Goal: Information Seeking & Learning: Find specific page/section

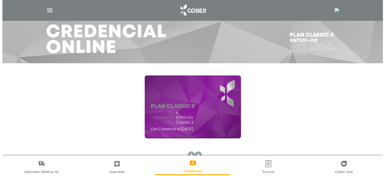
scroll to position [30, 0]
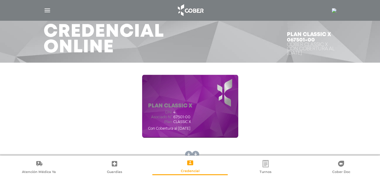
click at [334, 7] on div at bounding box center [334, 10] width 5 height 7
click at [334, 8] on div at bounding box center [334, 10] width 5 height 7
click at [333, 12] on img at bounding box center [334, 10] width 5 height 5
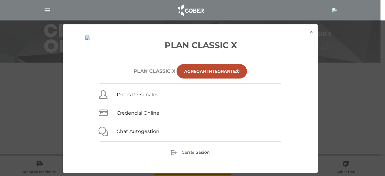
click at [186, 149] on div "Cerrar Sesión" at bounding box center [190, 152] width 226 height 7
click at [186, 149] on link "Cerrar Sesión" at bounding box center [190, 151] width 39 height 5
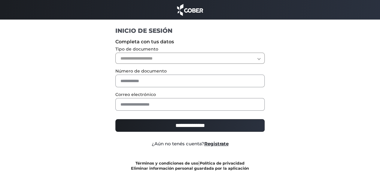
click at [154, 60] on select "**********" at bounding box center [189, 58] width 149 height 11
select select "***"
click at [115, 53] on select "**********" at bounding box center [189, 58] width 149 height 11
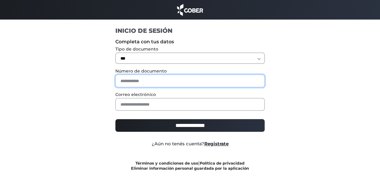
click at [141, 75] on input "text" at bounding box center [189, 81] width 149 height 13
type input "**"
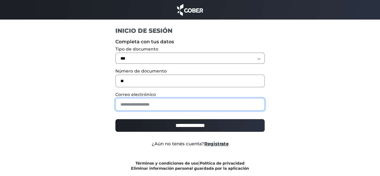
click at [149, 105] on input "email" at bounding box center [189, 104] width 149 height 13
type input "**********"
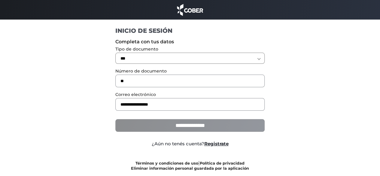
click at [151, 123] on input "**********" at bounding box center [189, 125] width 149 height 13
type input "**********"
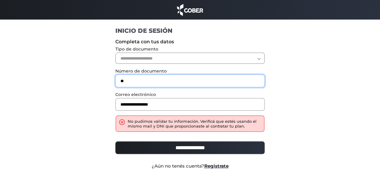
click at [134, 83] on input "**" at bounding box center [189, 81] width 149 height 13
type input "*"
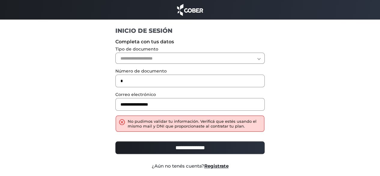
click at [144, 145] on input "**********" at bounding box center [189, 147] width 149 height 13
click at [132, 64] on form "**********" at bounding box center [189, 102] width 149 height 131
click at [130, 63] on select "**********" at bounding box center [189, 58] width 149 height 11
select select "***"
click at [115, 53] on select "**********" at bounding box center [189, 58] width 149 height 11
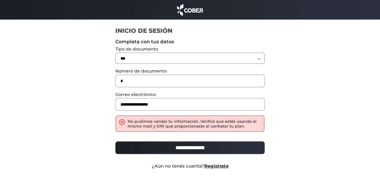
click at [155, 140] on div "**********" at bounding box center [190, 150] width 158 height 22
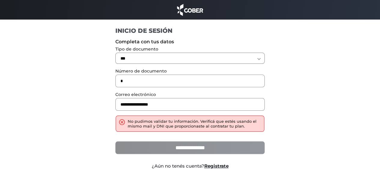
click at [156, 146] on input "**********" at bounding box center [189, 147] width 149 height 13
type input "**********"
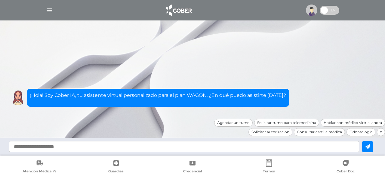
click at [41, 8] on div at bounding box center [192, 10] width 308 height 14
click at [44, 8] on div at bounding box center [192, 10] width 308 height 14
click at [46, 8] on img "button" at bounding box center [50, 11] width 8 height 8
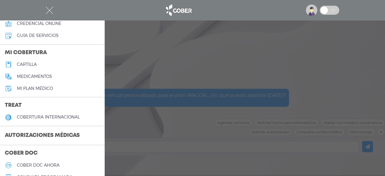
scroll to position [47, 0]
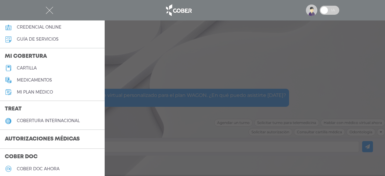
click at [37, 79] on h5 "medicamentos" at bounding box center [34, 80] width 35 height 5
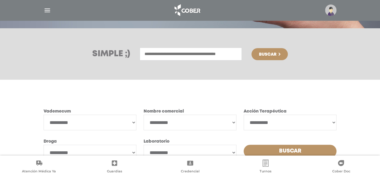
scroll to position [32, 0]
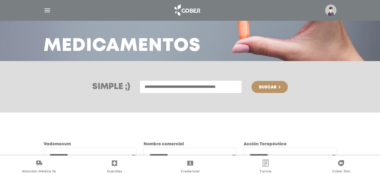
click at [50, 7] on img "button" at bounding box center [48, 11] width 8 height 8
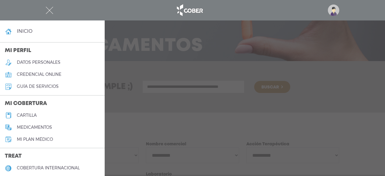
click at [29, 115] on h5 "cartilla" at bounding box center [27, 115] width 20 height 5
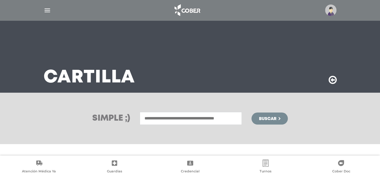
click at [52, 8] on div at bounding box center [190, 10] width 308 height 14
click at [47, 8] on img "button" at bounding box center [48, 11] width 8 height 8
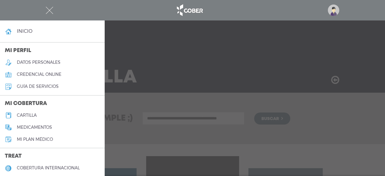
click at [28, 139] on h5 "Mi plan médico" at bounding box center [35, 139] width 36 height 5
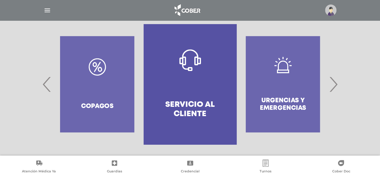
scroll to position [133, 0]
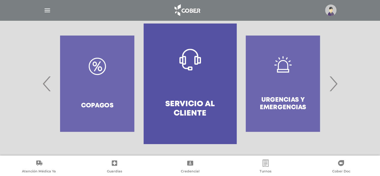
click at [337, 82] on span "›" at bounding box center [334, 83] width 12 height 32
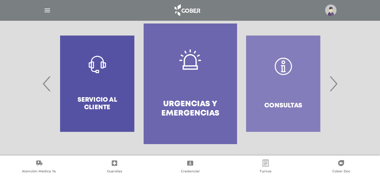
click at [337, 82] on span "›" at bounding box center [334, 83] width 12 height 32
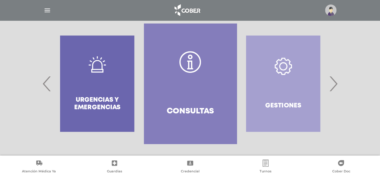
click at [337, 82] on span "›" at bounding box center [334, 83] width 12 height 32
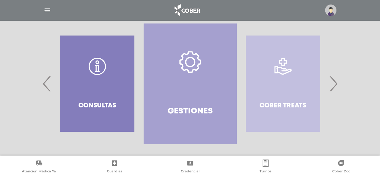
click at [337, 82] on span "›" at bounding box center [334, 83] width 12 height 32
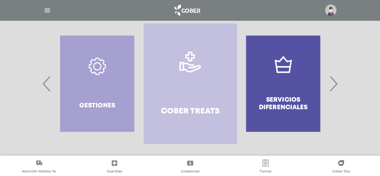
click at [337, 82] on span "›" at bounding box center [334, 83] width 12 height 32
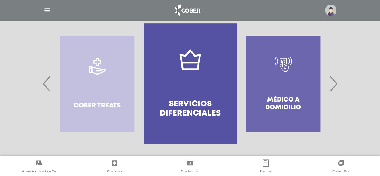
click at [337, 82] on span "›" at bounding box center [334, 83] width 12 height 32
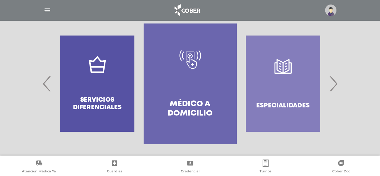
click at [337, 82] on span "›" at bounding box center [334, 83] width 12 height 32
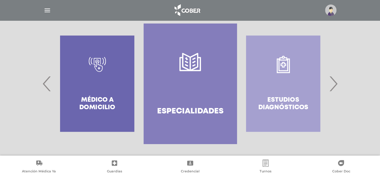
click at [337, 82] on span "›" at bounding box center [334, 83] width 12 height 32
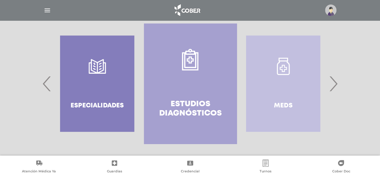
click at [337, 82] on span "›" at bounding box center [334, 83] width 12 height 32
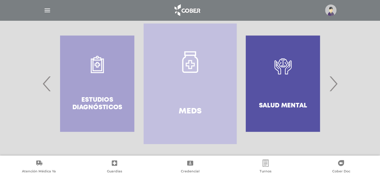
click at [337, 82] on span "›" at bounding box center [334, 83] width 12 height 32
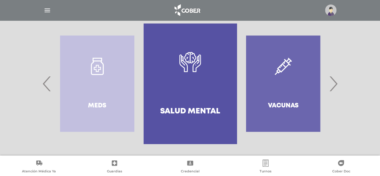
click at [337, 82] on span "›" at bounding box center [334, 83] width 12 height 32
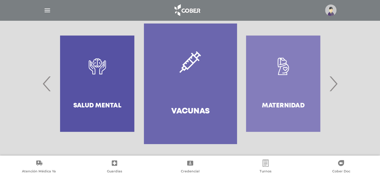
click at [337, 82] on span "›" at bounding box center [334, 83] width 12 height 32
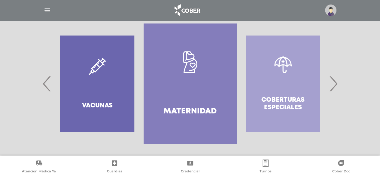
click at [337, 82] on span "›" at bounding box center [334, 83] width 12 height 32
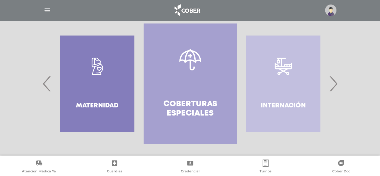
click at [337, 82] on span "›" at bounding box center [334, 83] width 12 height 32
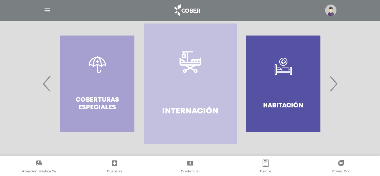
click at [337, 82] on span "›" at bounding box center [334, 83] width 12 height 32
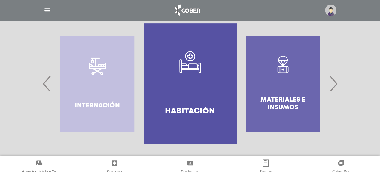
click at [337, 82] on span "›" at bounding box center [334, 83] width 12 height 32
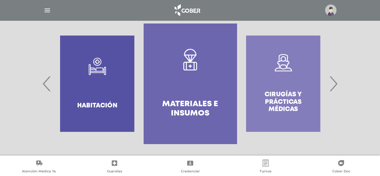
click at [337, 82] on span "›" at bounding box center [334, 83] width 12 height 32
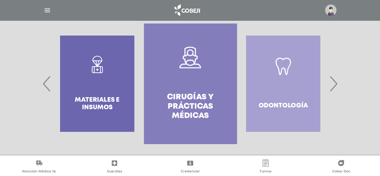
click at [337, 82] on span "›" at bounding box center [334, 83] width 12 height 32
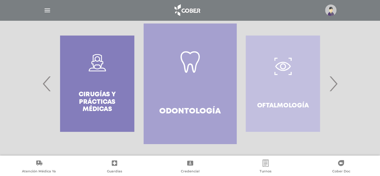
click at [337, 82] on span "›" at bounding box center [334, 83] width 12 height 32
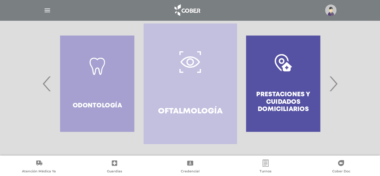
click at [337, 82] on span "›" at bounding box center [334, 83] width 12 height 32
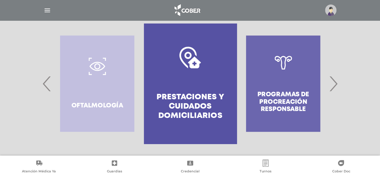
click at [337, 82] on span "›" at bounding box center [334, 83] width 12 height 32
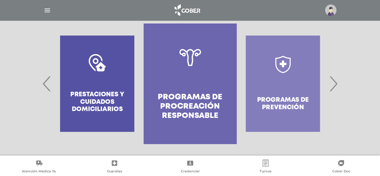
click at [337, 82] on span "›" at bounding box center [334, 83] width 12 height 32
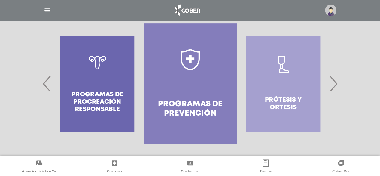
click at [337, 82] on span "›" at bounding box center [334, 83] width 12 height 32
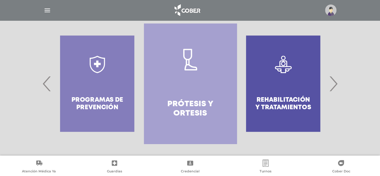
click at [337, 82] on span "›" at bounding box center [334, 83] width 12 height 32
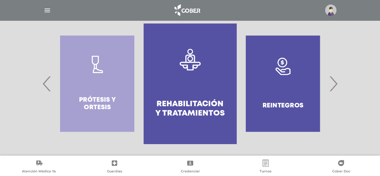
click at [337, 82] on span "›" at bounding box center [334, 83] width 12 height 32
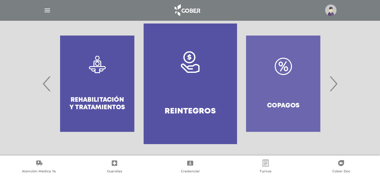
click at [337, 82] on span "›" at bounding box center [334, 83] width 12 height 32
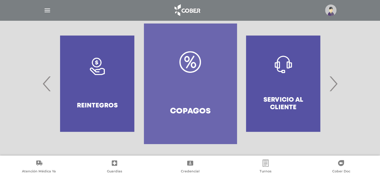
click at [337, 82] on span "›" at bounding box center [334, 83] width 12 height 32
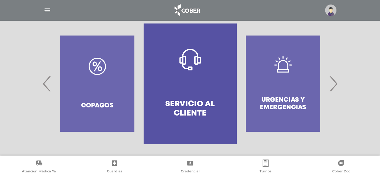
click at [337, 82] on span "›" at bounding box center [334, 83] width 12 height 32
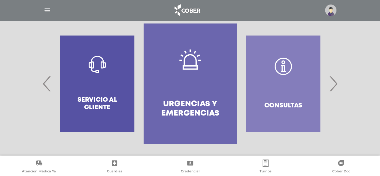
click at [337, 82] on span "›" at bounding box center [334, 83] width 12 height 32
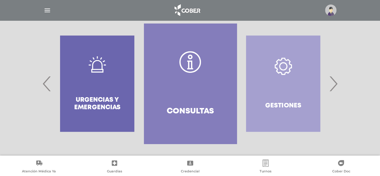
click at [337, 82] on span "›" at bounding box center [334, 83] width 12 height 32
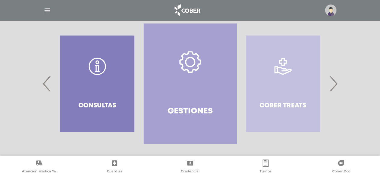
click at [337, 82] on span "›" at bounding box center [334, 83] width 12 height 32
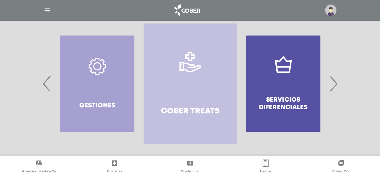
click at [337, 82] on span "›" at bounding box center [334, 83] width 12 height 32
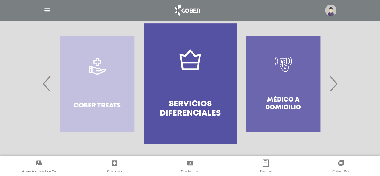
click at [337, 82] on span "›" at bounding box center [334, 83] width 12 height 32
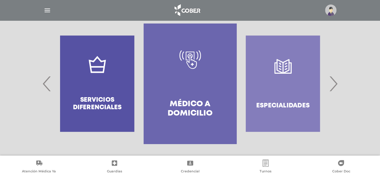
click at [337, 82] on span "›" at bounding box center [334, 83] width 12 height 32
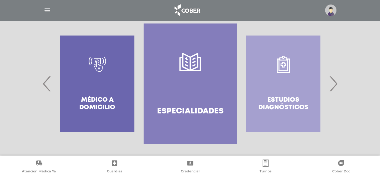
click at [337, 82] on span "›" at bounding box center [334, 83] width 12 height 32
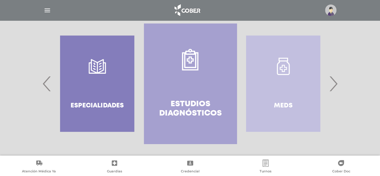
click at [337, 82] on span "›" at bounding box center [334, 83] width 12 height 32
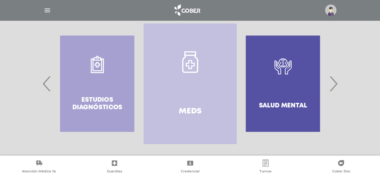
click at [337, 82] on span "›" at bounding box center [334, 83] width 12 height 32
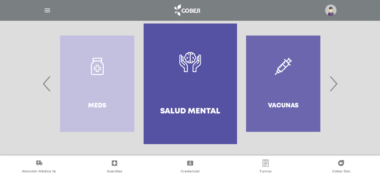
click at [337, 82] on span "›" at bounding box center [334, 83] width 12 height 32
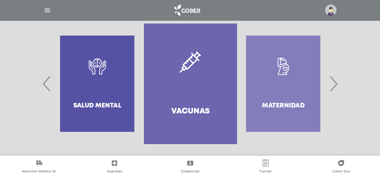
click at [337, 82] on span "›" at bounding box center [334, 83] width 12 height 32
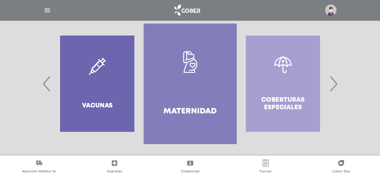
click at [337, 82] on span "›" at bounding box center [334, 83] width 12 height 32
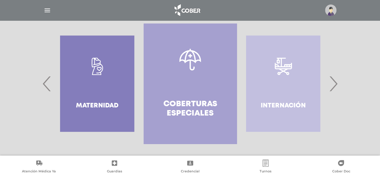
click at [337, 82] on span "›" at bounding box center [334, 83] width 12 height 32
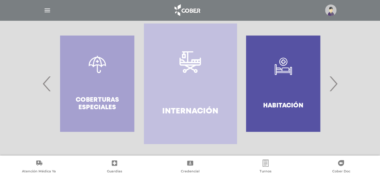
click at [337, 82] on span "›" at bounding box center [334, 83] width 12 height 32
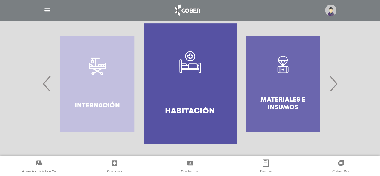
click at [337, 82] on span "›" at bounding box center [334, 83] width 12 height 32
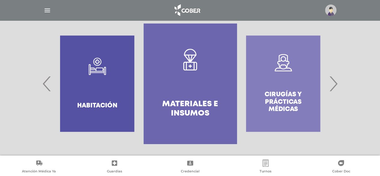
click at [337, 82] on span "›" at bounding box center [334, 83] width 12 height 32
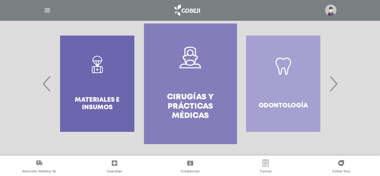
click at [337, 82] on span "›" at bounding box center [334, 83] width 12 height 32
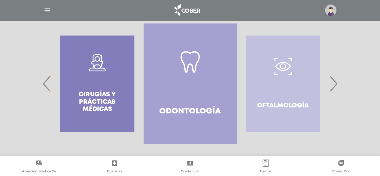
click at [337, 82] on span "›" at bounding box center [334, 83] width 12 height 32
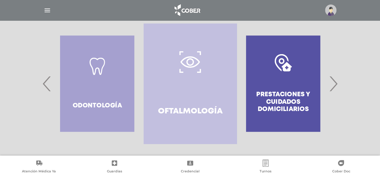
click at [337, 82] on span "›" at bounding box center [334, 83] width 12 height 32
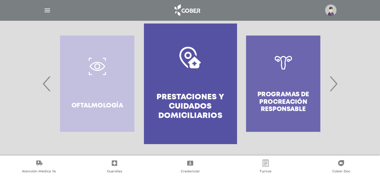
click at [337, 82] on span "›" at bounding box center [334, 83] width 12 height 32
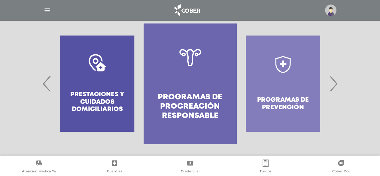
click at [337, 82] on span "›" at bounding box center [334, 83] width 12 height 32
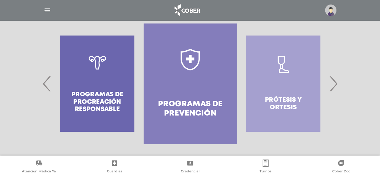
click at [337, 82] on span "›" at bounding box center [334, 83] width 12 height 32
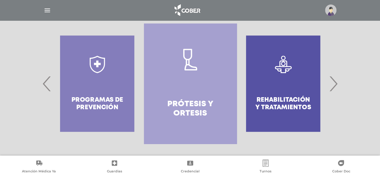
click at [337, 82] on span "›" at bounding box center [334, 83] width 12 height 32
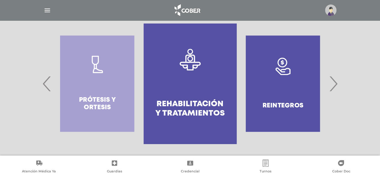
click at [337, 82] on span "›" at bounding box center [334, 83] width 12 height 32
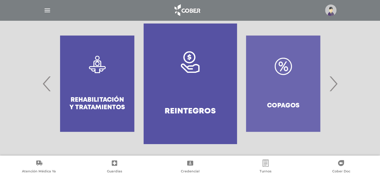
click at [337, 82] on span "›" at bounding box center [334, 83] width 12 height 32
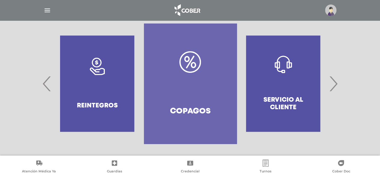
click at [337, 82] on span "›" at bounding box center [334, 83] width 12 height 32
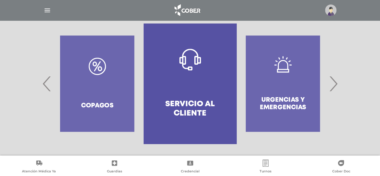
click at [337, 82] on span "›" at bounding box center [334, 83] width 12 height 32
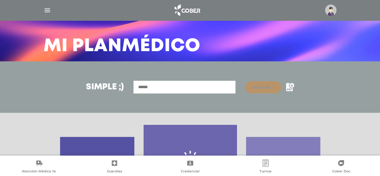
scroll to position [0, 0]
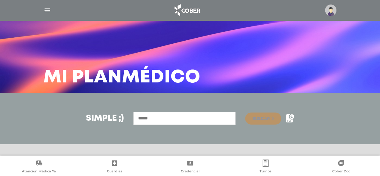
click at [153, 117] on input "text" at bounding box center [184, 118] width 102 height 13
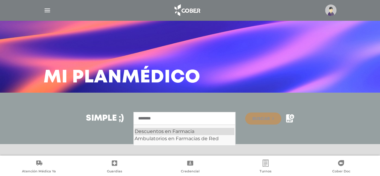
click at [160, 134] on div "Descuentos en Farmacia" at bounding box center [185, 131] width 100 height 7
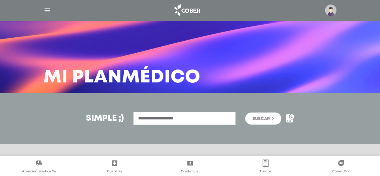
type input "**********"
click at [249, 120] on button "Buscar" at bounding box center [263, 118] width 36 height 12
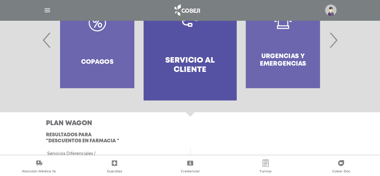
scroll to position [201, 0]
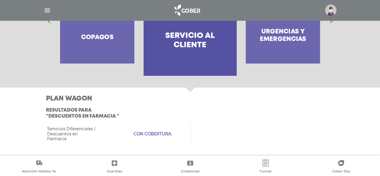
click at [49, 10] on img "button" at bounding box center [48, 11] width 8 height 8
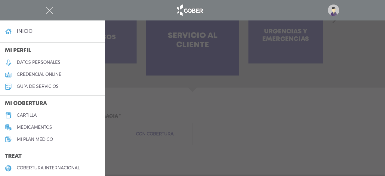
click at [28, 113] on h5 "cartilla" at bounding box center [27, 115] width 20 height 5
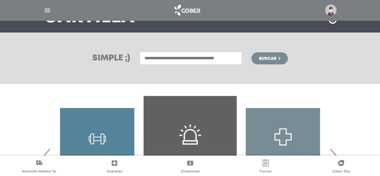
scroll to position [60, 0]
click at [217, 61] on input "text" at bounding box center [191, 58] width 102 height 13
type input "*"
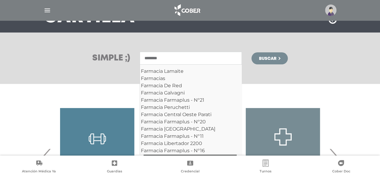
type input "********"
click at [252, 52] on button "Buscar" at bounding box center [270, 58] width 36 height 12
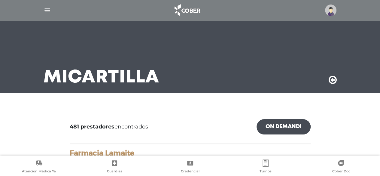
click at [46, 11] on img "button" at bounding box center [48, 11] width 8 height 8
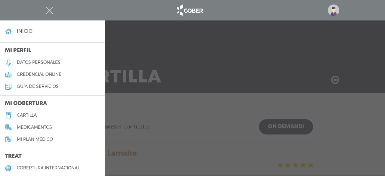
drag, startPoint x: 340, startPoint y: 10, endPoint x: 335, endPoint y: 12, distance: 4.6
click at [339, 10] on div at bounding box center [192, 10] width 308 height 14
click at [335, 12] on img at bounding box center [333, 10] width 11 height 11
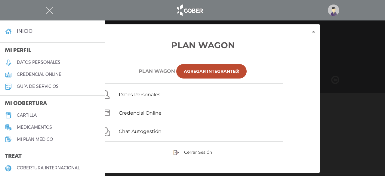
click at [150, 55] on div "Plan Wagon Plan WAGON Agregar Integrante Datos Personales Credencial Online Cha…" at bounding box center [192, 103] width 255 height 139
click at [362, 53] on div "× × Plan Wagon Plan WAGON Agregar Integrante Datos Personales Credencial Online…" at bounding box center [192, 98] width 365 height 149
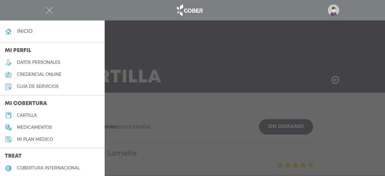
click at [178, 9] on img at bounding box center [189, 10] width 32 height 14
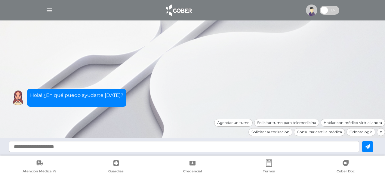
click at [208, 146] on input "text" at bounding box center [184, 146] width 350 height 11
type input "**********"
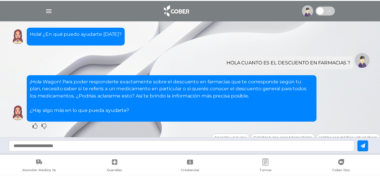
scroll to position [14, 0]
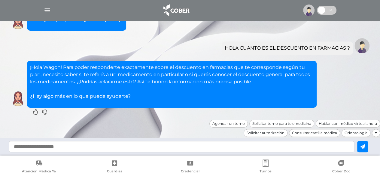
click at [57, 149] on input "text" at bounding box center [181, 146] width 345 height 11
type input "*****"
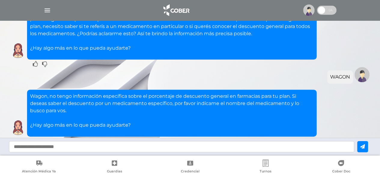
scroll to position [91, 0]
